Goal: Task Accomplishment & Management: Complete application form

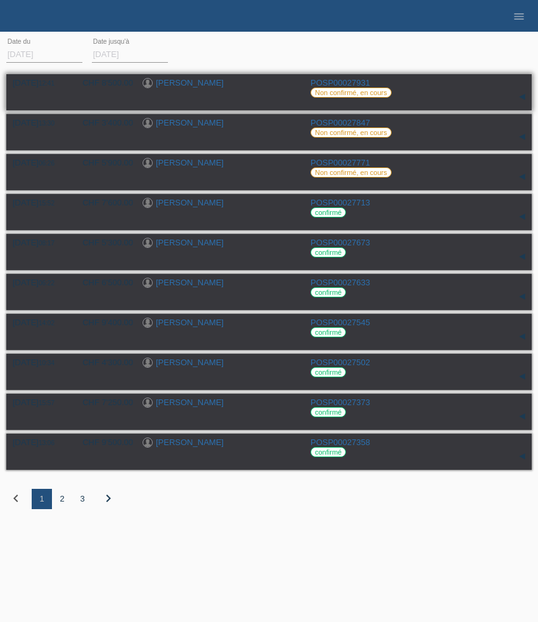
click at [188, 81] on link "[PERSON_NAME]" at bounding box center [190, 83] width 68 height 10
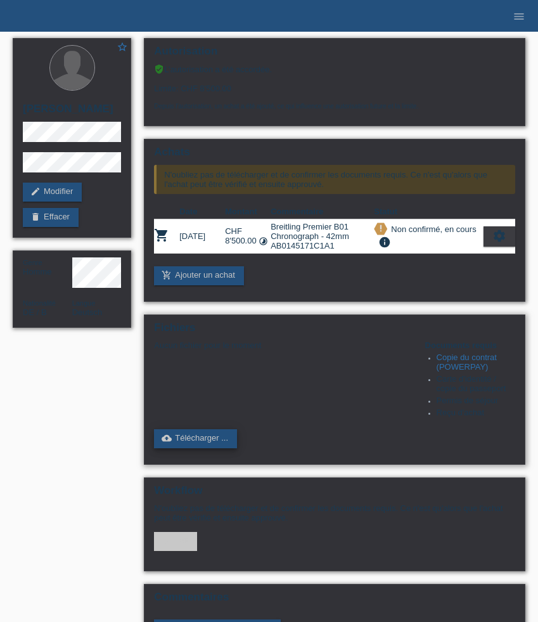
click at [209, 448] on link "cloud_upload Télécharger ..." at bounding box center [195, 438] width 83 height 19
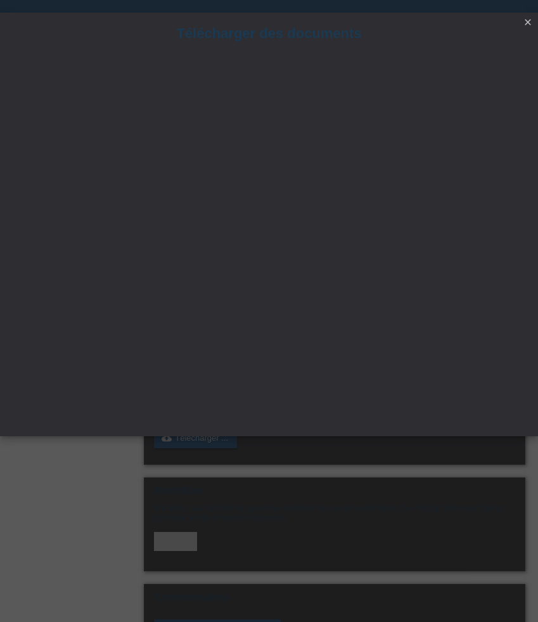
click at [529, 25] on icon "close" at bounding box center [528, 22] width 10 height 10
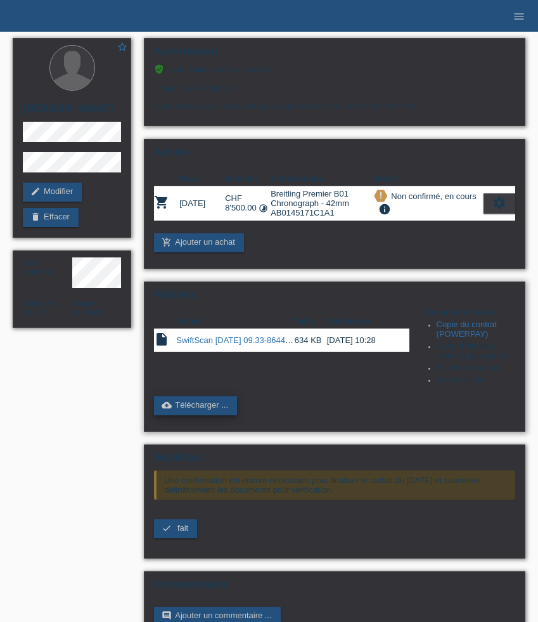
click at [205, 415] on link "cloud_upload Télécharger ..." at bounding box center [195, 405] width 83 height 19
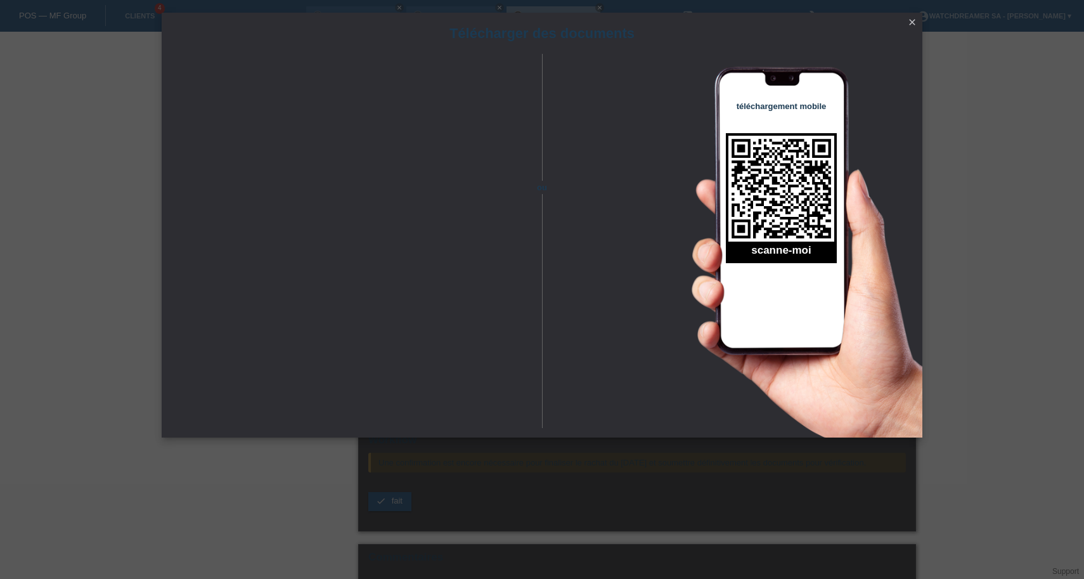
click at [538, 22] on icon "close" at bounding box center [912, 22] width 10 height 10
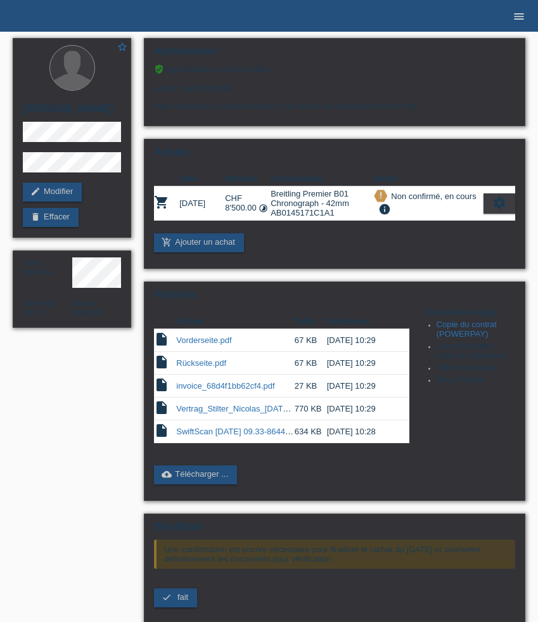
click at [519, 16] on icon "menu" at bounding box center [519, 16] width 13 height 13
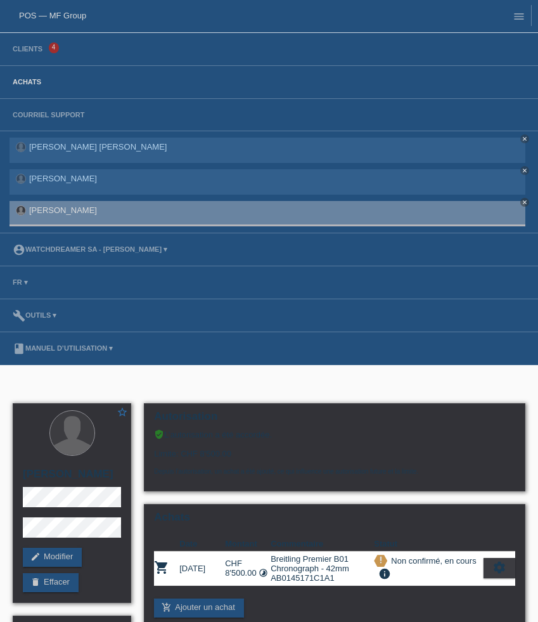
click at [32, 82] on link "Achats" at bounding box center [26, 82] width 41 height 8
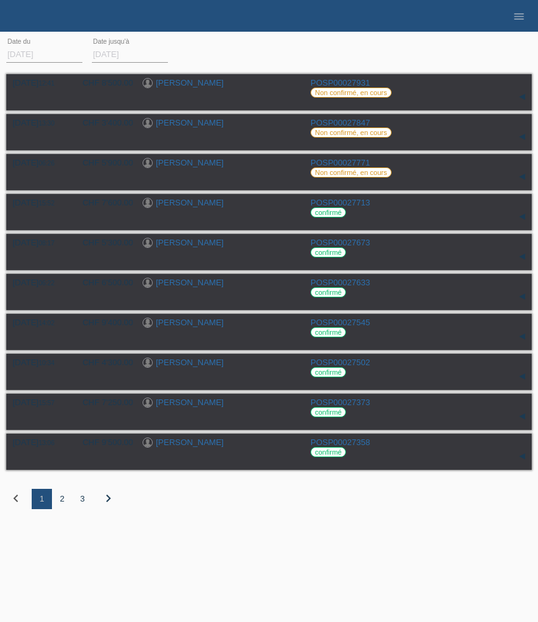
click at [65, 503] on div "2" at bounding box center [62, 499] width 20 height 20
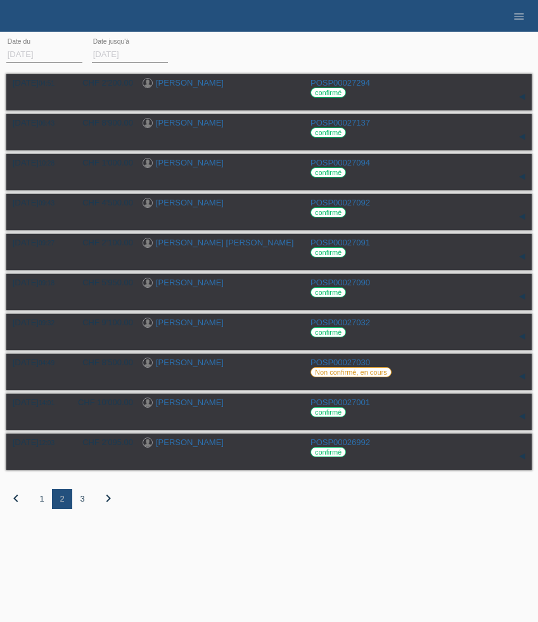
click at [83, 505] on div "3" at bounding box center [82, 499] width 20 height 20
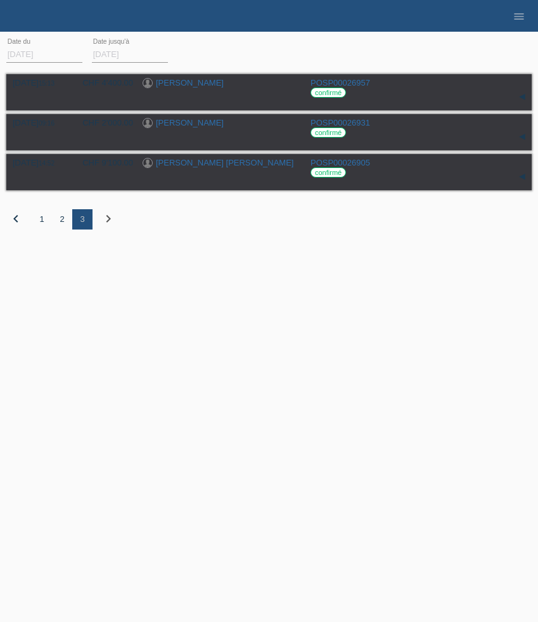
click at [42, 224] on div "1" at bounding box center [42, 219] width 20 height 20
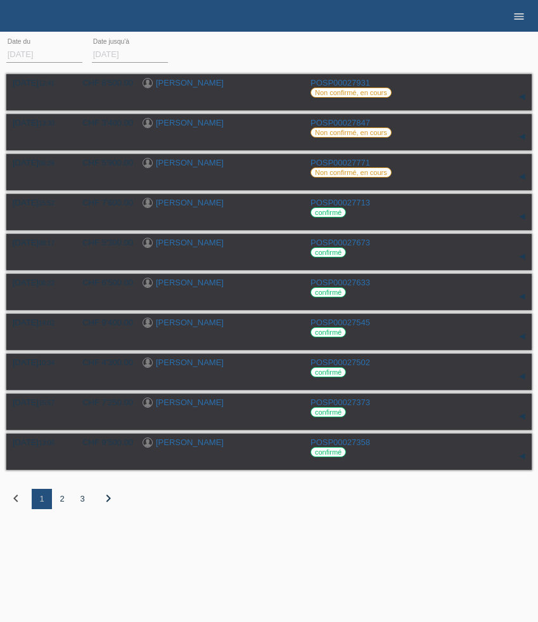
click at [515, 17] on icon "menu" at bounding box center [519, 16] width 13 height 13
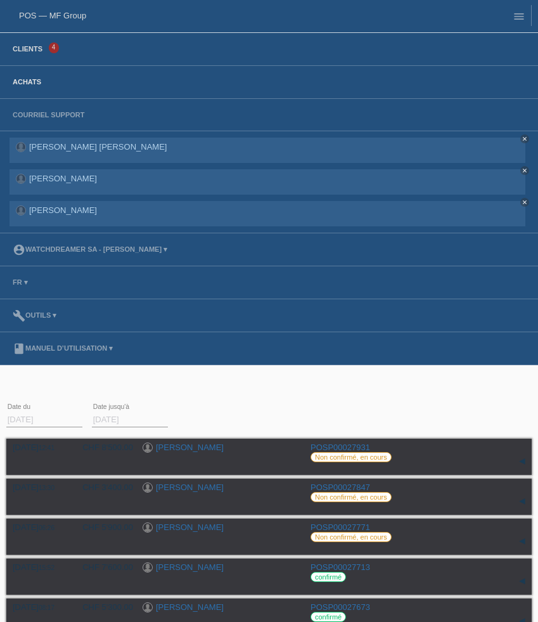
click at [25, 48] on link "Clients" at bounding box center [27, 49] width 42 height 8
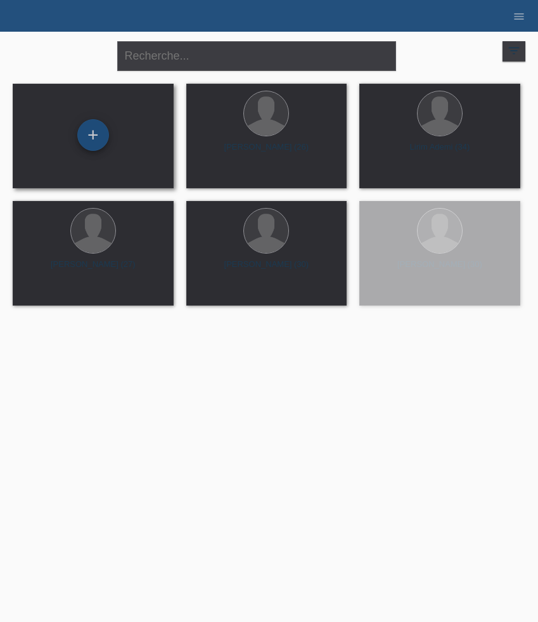
click at [97, 142] on div "+" at bounding box center [93, 135] width 32 height 32
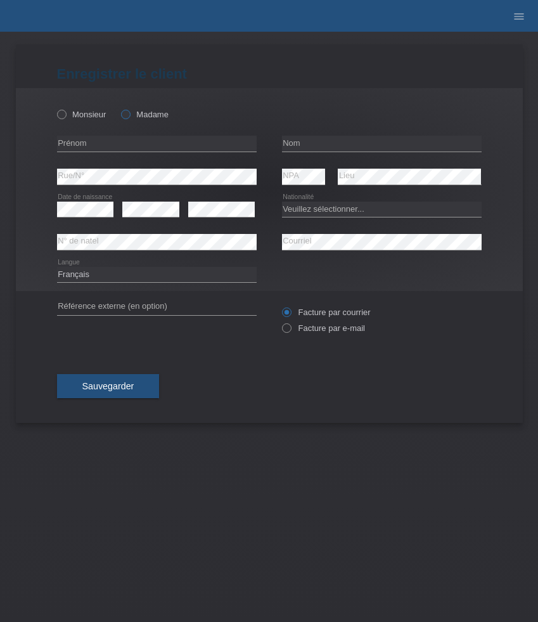
click at [142, 115] on label "Madame" at bounding box center [145, 115] width 48 height 10
click at [129, 115] on input "Madame" at bounding box center [125, 114] width 8 height 8
radio input "true"
click at [138, 147] on input "text" at bounding box center [157, 144] width 200 height 16
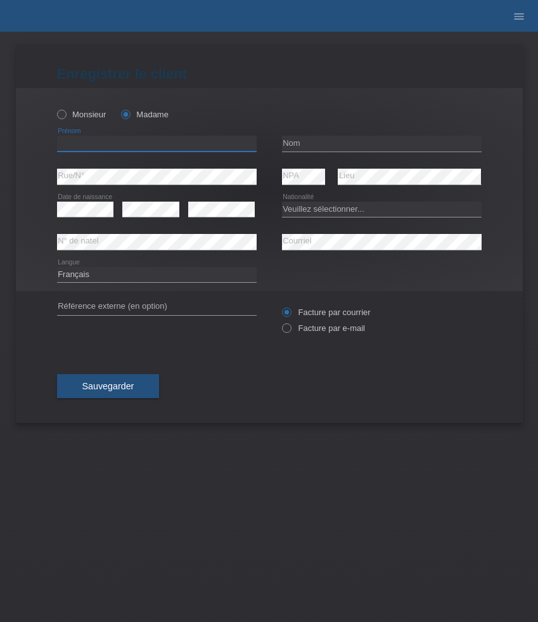
paste input "Havushe"
type input "Havushe"
click at [308, 149] on input "text" at bounding box center [382, 144] width 200 height 16
paste input "Guri"
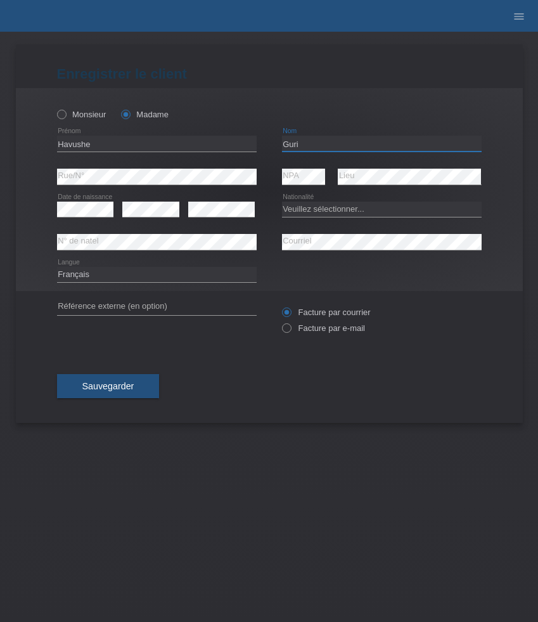
type input "Guri"
click at [320, 209] on select "Veuillez sélectionner... Suisse Allemagne Autriche Liechtenstein ------------ A…" at bounding box center [382, 209] width 200 height 15
select select "CH"
click at [282, 202] on select "Veuillez sélectionner... Suisse Allemagne Autriche Liechtenstein ------------ A…" at bounding box center [382, 209] width 200 height 15
click at [155, 278] on select "Deutsch Français Italiano English" at bounding box center [157, 274] width 200 height 15
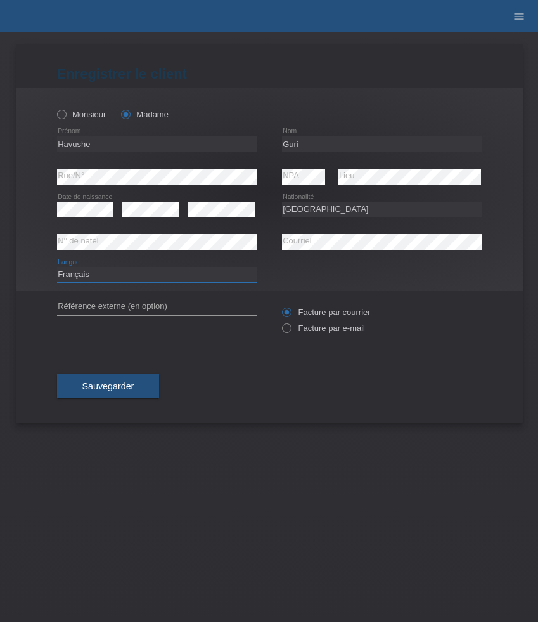
select select "de"
click at [57, 267] on select "Deutsch Français Italiano English" at bounding box center [157, 274] width 200 height 15
click at [334, 313] on label "Facture par courrier" at bounding box center [326, 313] width 89 height 10
click at [290, 313] on input "Facture par courrier" at bounding box center [286, 316] width 8 height 16
click at [335, 327] on label "Facture par e-mail" at bounding box center [323, 328] width 83 height 10
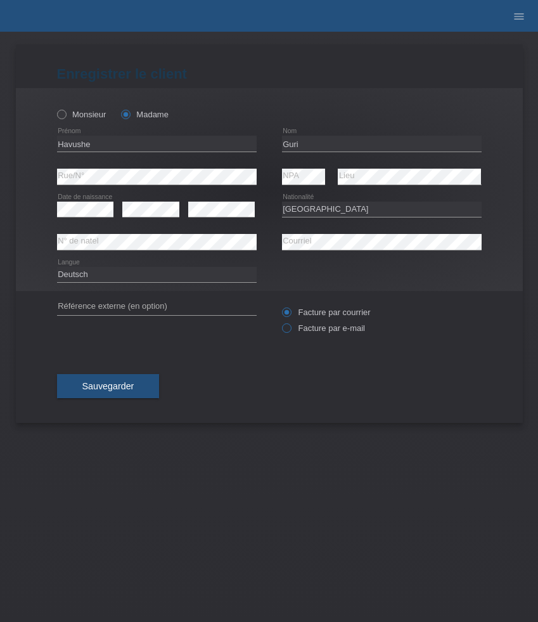
click at [290, 327] on input "Facture par e-mail" at bounding box center [286, 331] width 8 height 16
radio input "true"
click at [96, 391] on span "Sauvegarder" at bounding box center [108, 386] width 52 height 10
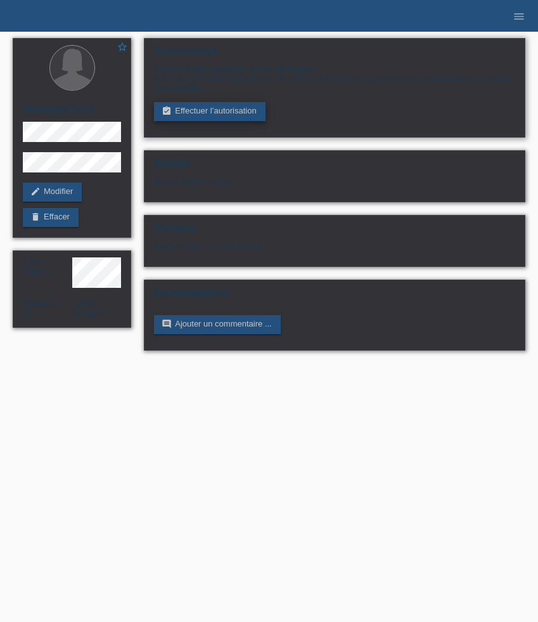
click at [186, 113] on link "assignment_turned_in Effectuer l’autorisation" at bounding box center [209, 111] width 111 height 19
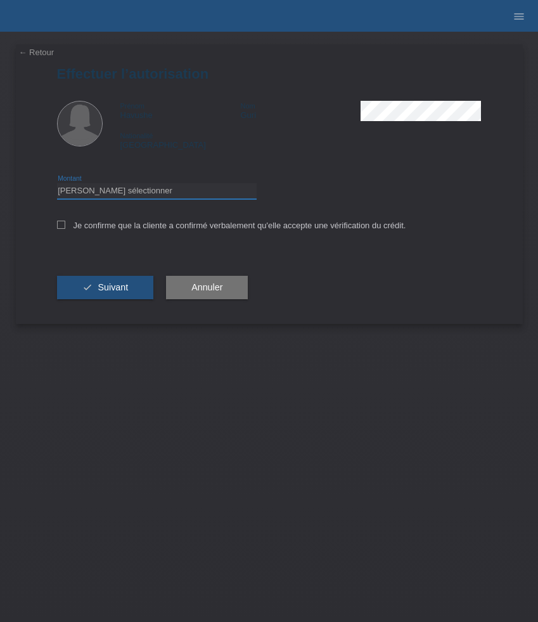
click at [216, 197] on select "Veuillez sélectionner CHF 1.00 - CHF 499.00 CHF 500.00 - CHF 1'999.00 CHF 2'000…" at bounding box center [157, 190] width 200 height 15
select select "3"
click at [57, 185] on select "Veuillez sélectionner CHF 1.00 - CHF 499.00 CHF 500.00 - CHF 1'999.00 CHF 2'000…" at bounding box center [157, 190] width 200 height 15
click at [176, 223] on label "Je confirme que la cliente a confirmé verbalement qu'elle accepte une vérificat…" at bounding box center [231, 226] width 349 height 10
click at [65, 223] on input "Je confirme que la cliente a confirmé verbalement qu'elle accepte une vérificat…" at bounding box center [61, 225] width 8 height 8
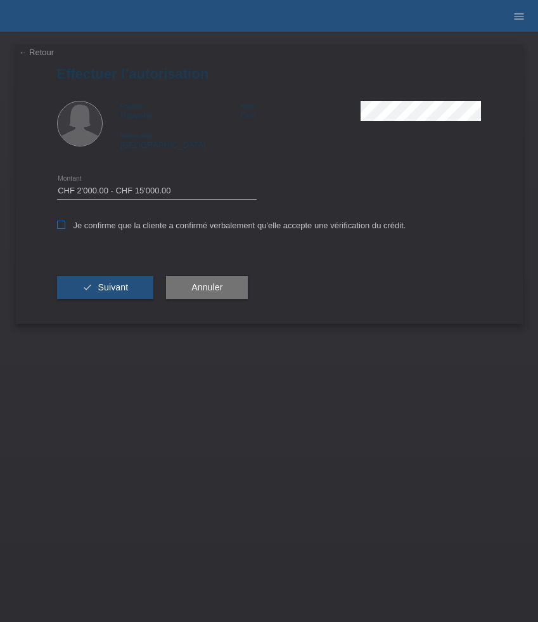
checkbox input "true"
click at [106, 283] on button "check Suivant" at bounding box center [105, 288] width 97 height 24
